Goal: Navigation & Orientation: Find specific page/section

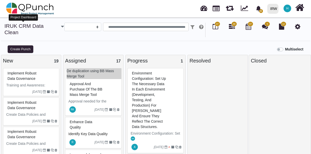
select select
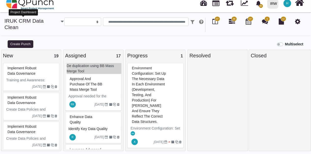
scroll to position [332, 0]
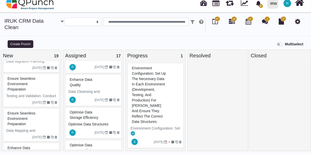
click at [287, 2] on span "H" at bounding box center [288, 3] width 2 height 3
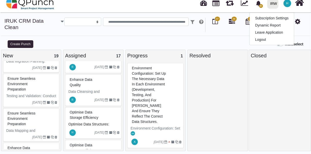
click at [275, 4] on div "IRW" at bounding box center [274, 3] width 7 height 9
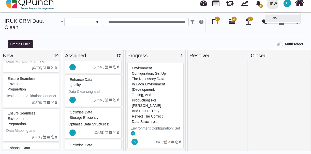
click at [275, 17] on link "IRW" at bounding box center [282, 18] width 35 height 7
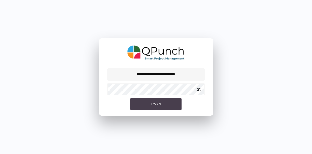
click at [157, 102] on span "Login" at bounding box center [156, 104] width 10 height 4
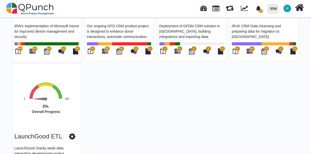
scroll to position [111, 0]
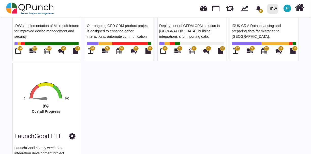
click at [54, 111] on text "Overall Progress" at bounding box center [46, 111] width 29 height 4
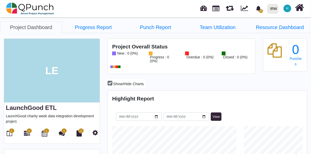
scroll to position [62, 66]
